Goal: Task Accomplishment & Management: Manage account settings

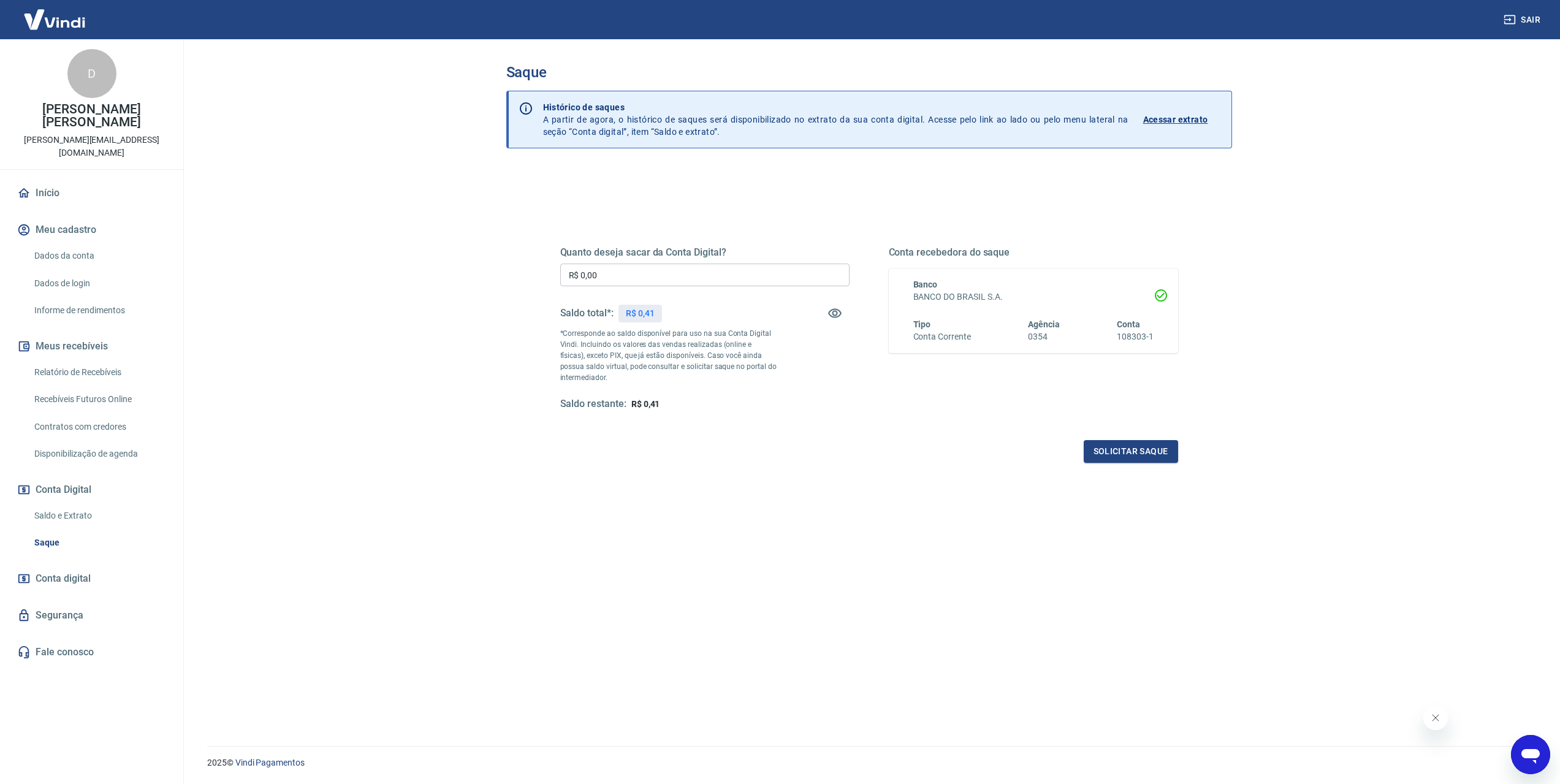
click at [661, 280] on input "R$ 0,00" at bounding box center [705, 275] width 289 height 22
